Goal: Contribute content

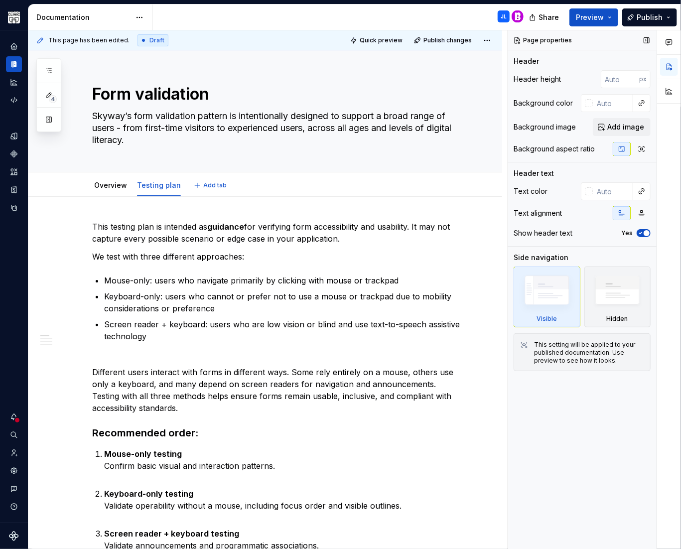
type textarea "*"
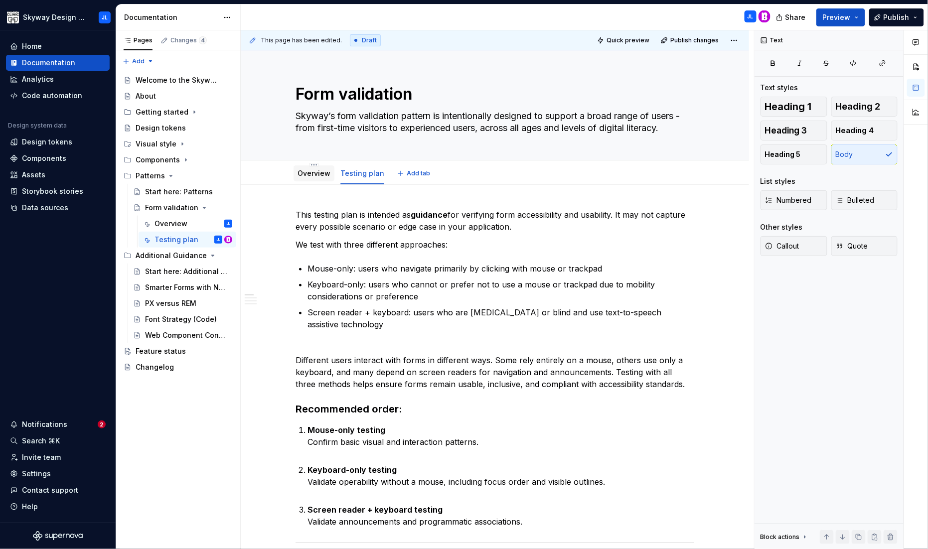
click at [313, 173] on link "Overview" at bounding box center [314, 173] width 33 height 8
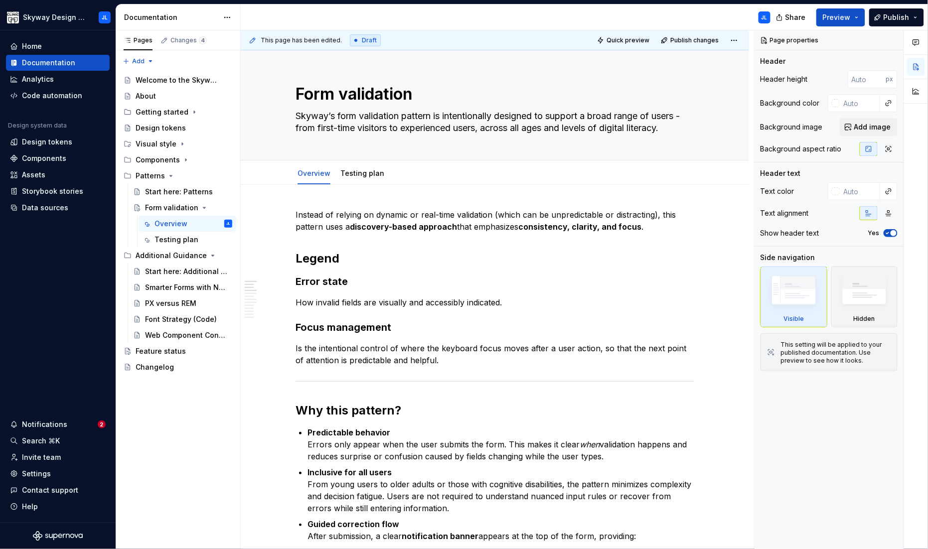
type textarea "*"
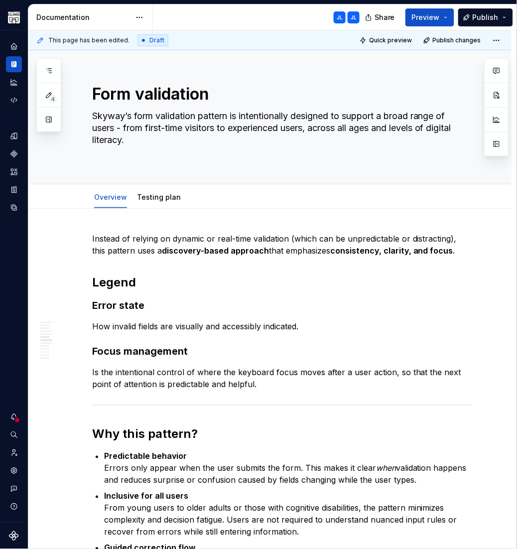
scroll to position [706, 0]
